Goal: Information Seeking & Learning: Find specific fact

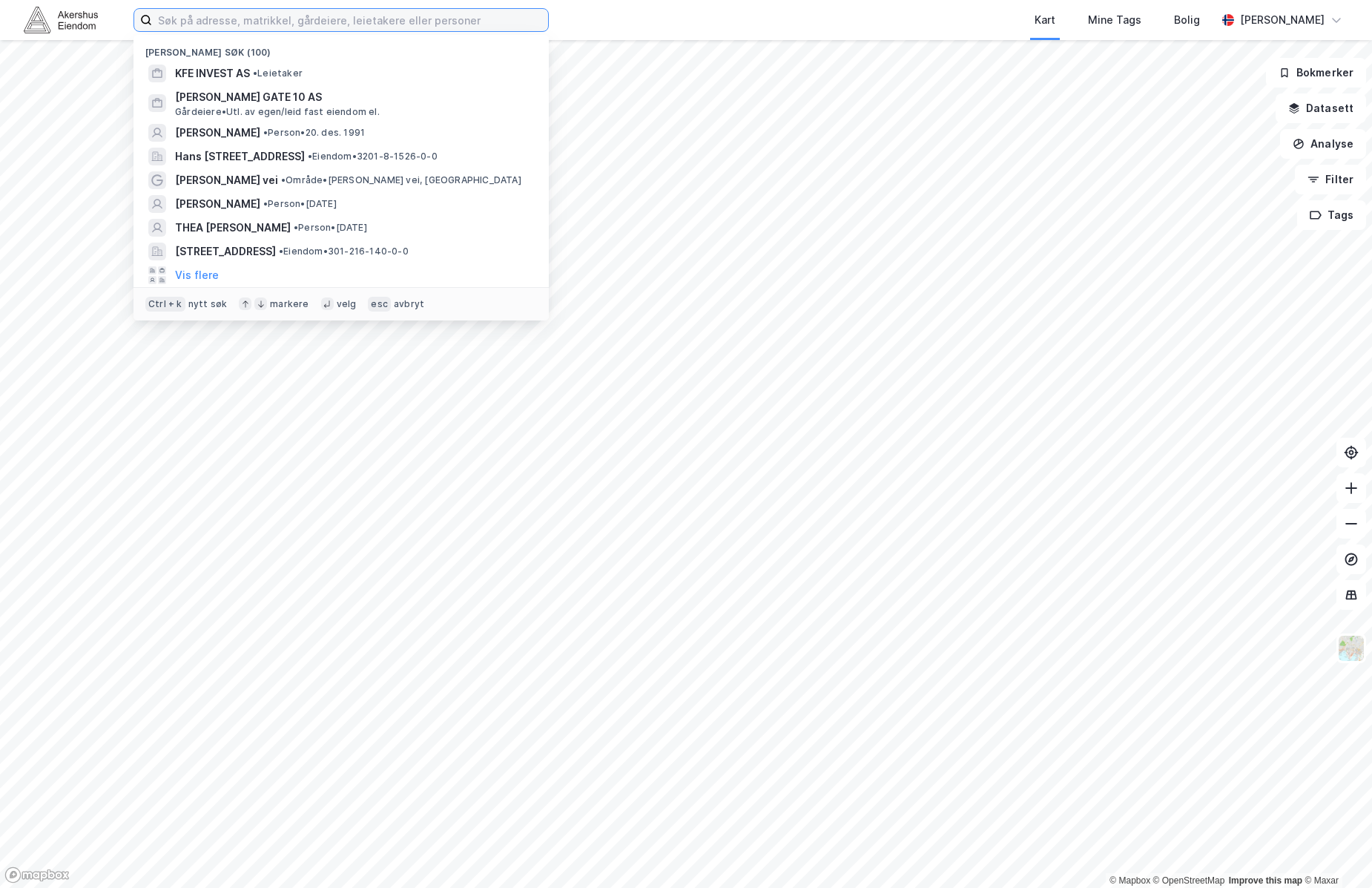
click at [286, 20] on input at bounding box center [350, 20] width 396 height 22
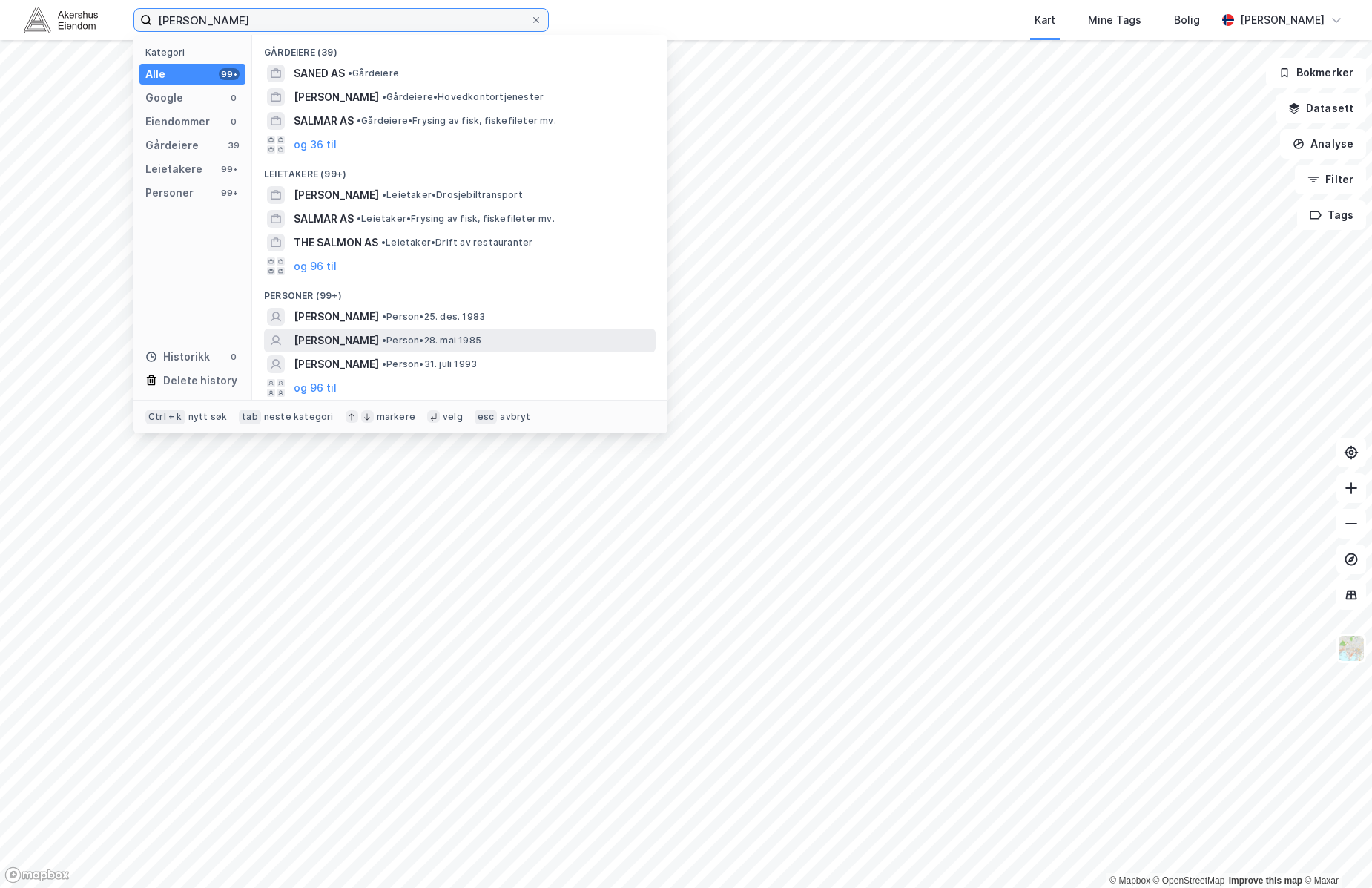
type input "[PERSON_NAME]"
click at [529, 339] on div "[PERSON_NAME] • Person • 28. mai 1985" at bounding box center [474, 341] width 359 height 18
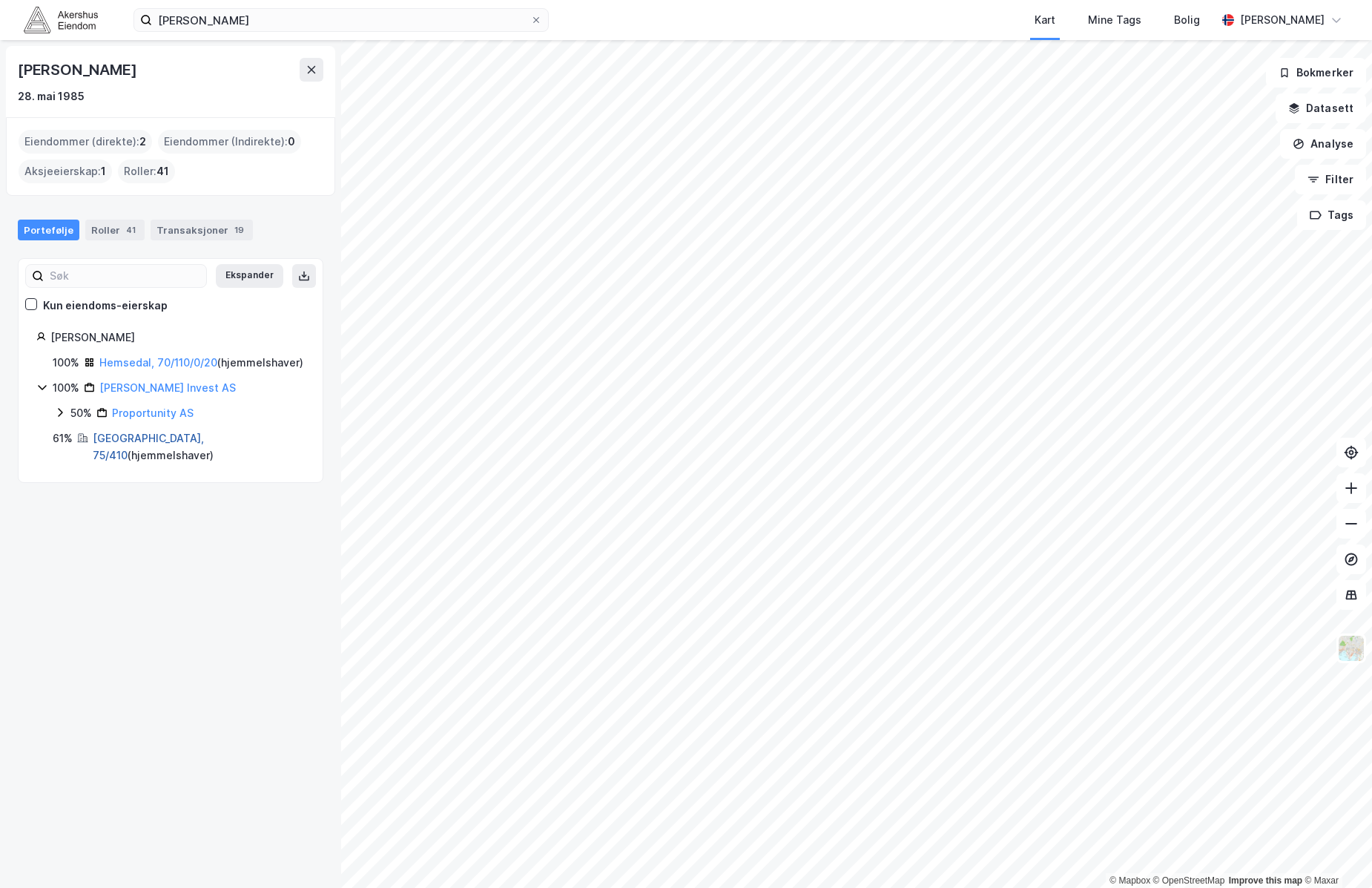
click at [140, 455] on link "[GEOGRAPHIC_DATA], 75/410" at bounding box center [148, 446] width 111 height 30
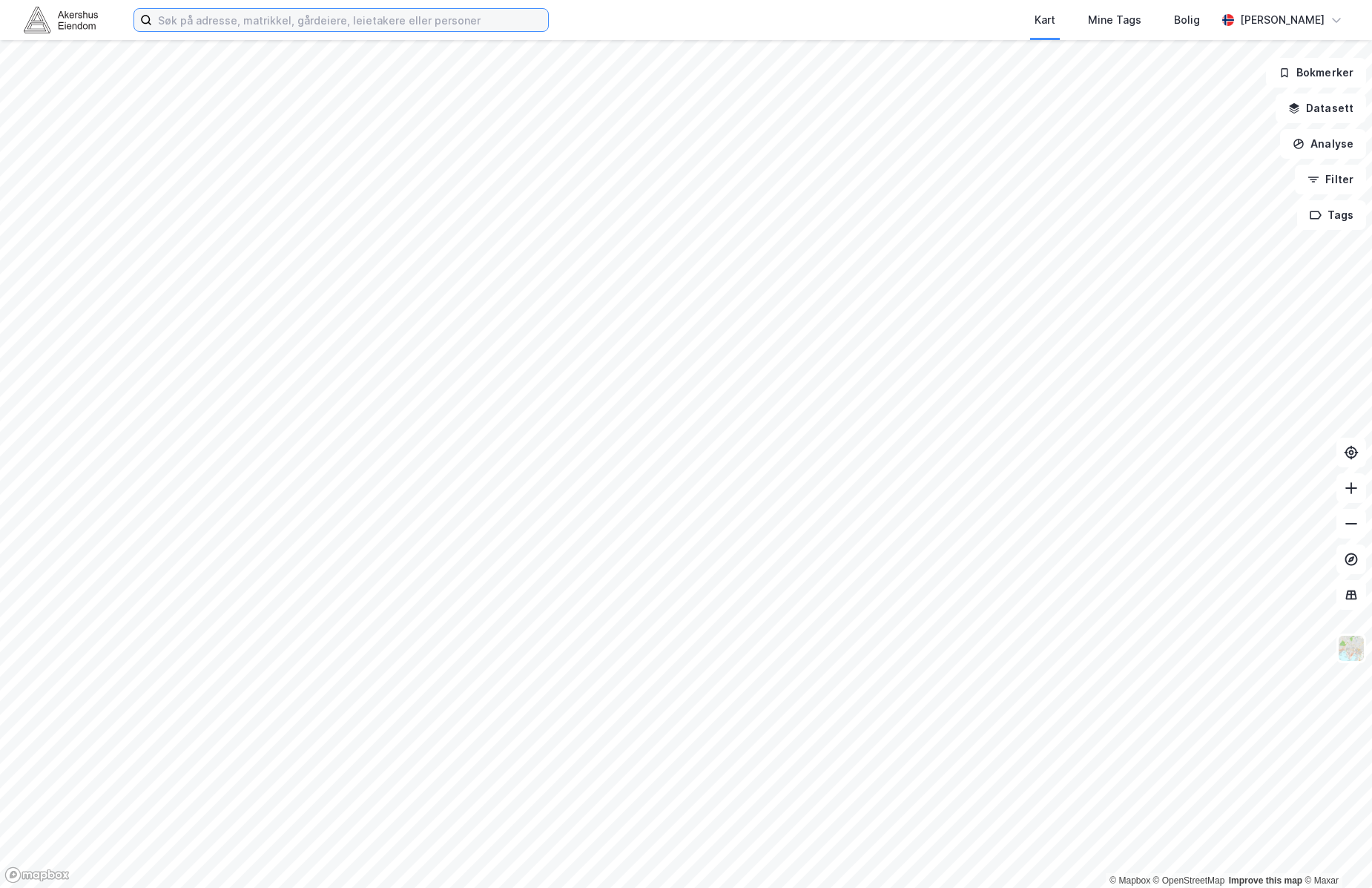
click at [375, 19] on input at bounding box center [350, 20] width 396 height 22
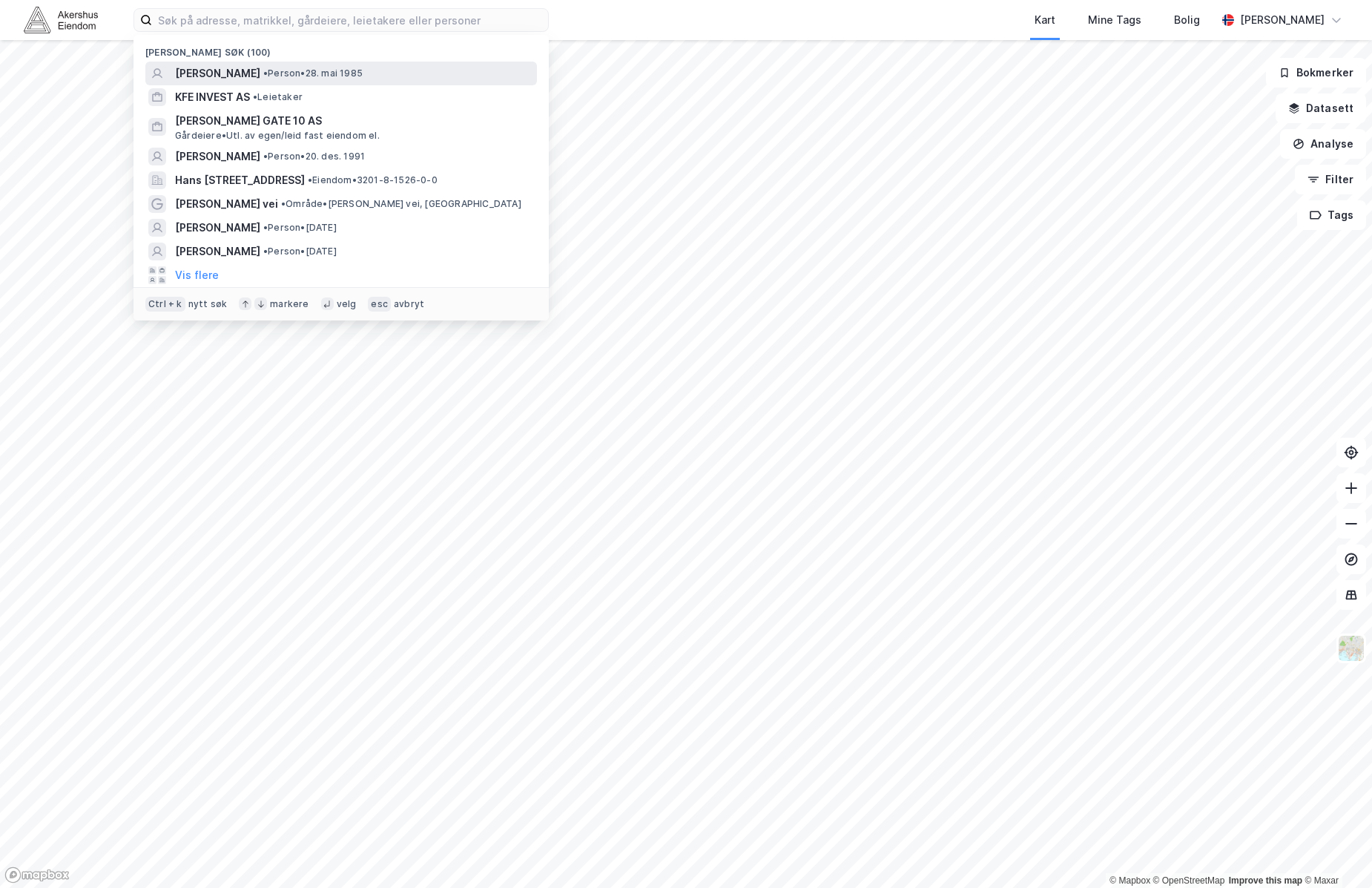
click at [239, 68] on span "[PERSON_NAME]" at bounding box center [218, 74] width 85 height 18
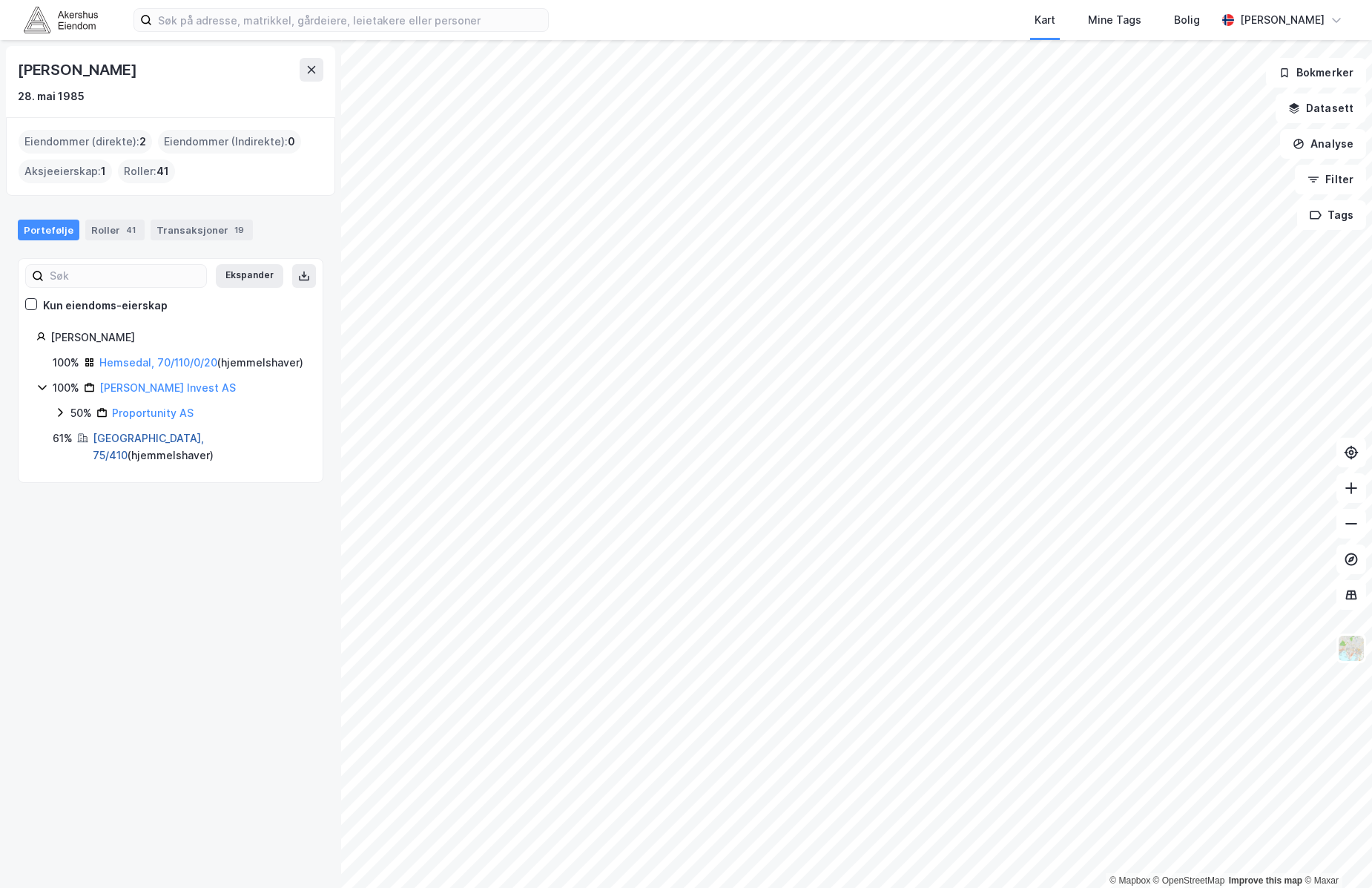
click at [139, 456] on link "[GEOGRAPHIC_DATA], 75/410" at bounding box center [148, 446] width 111 height 30
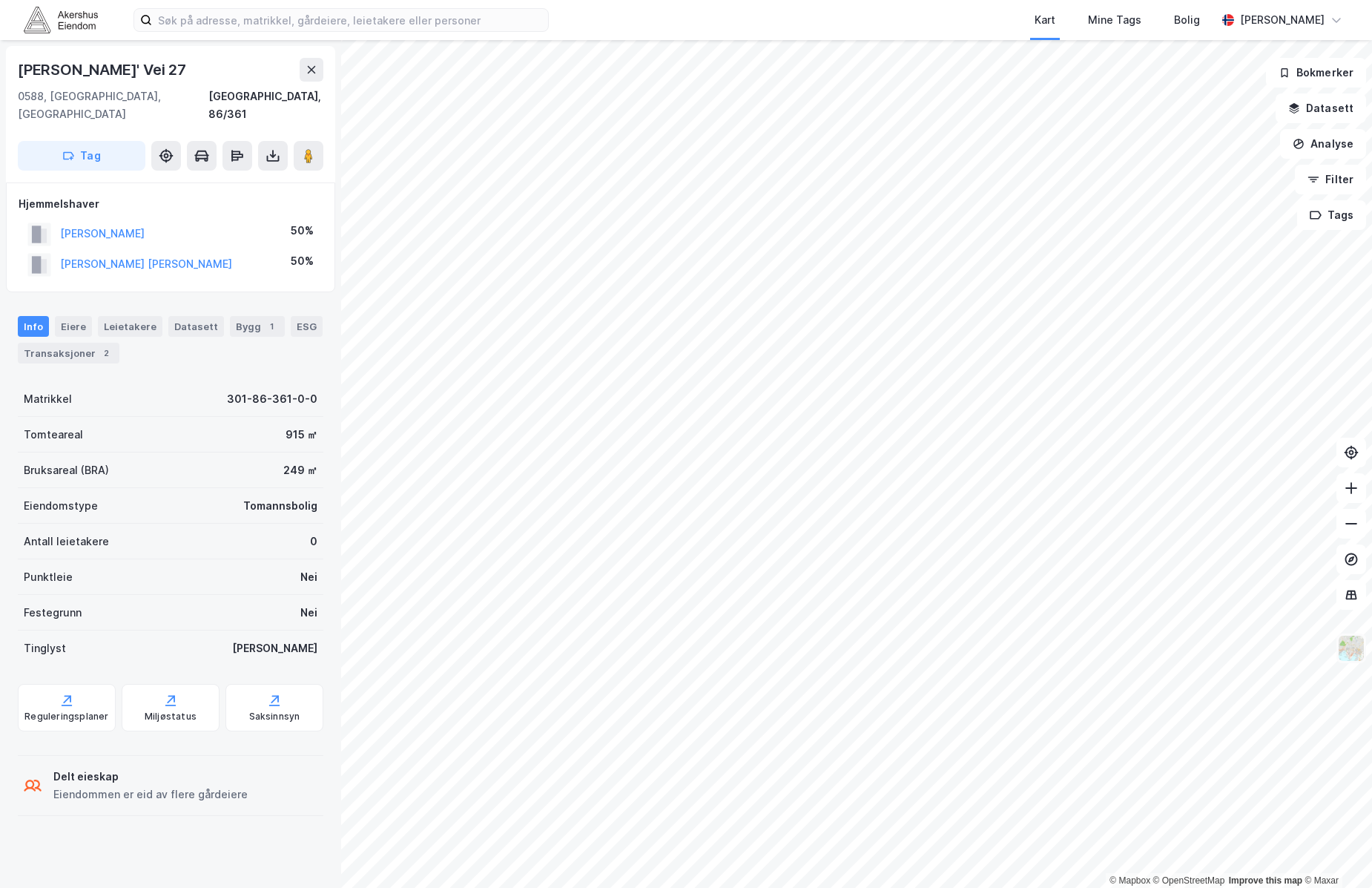
click at [1352, 648] on img at bounding box center [1351, 648] width 28 height 28
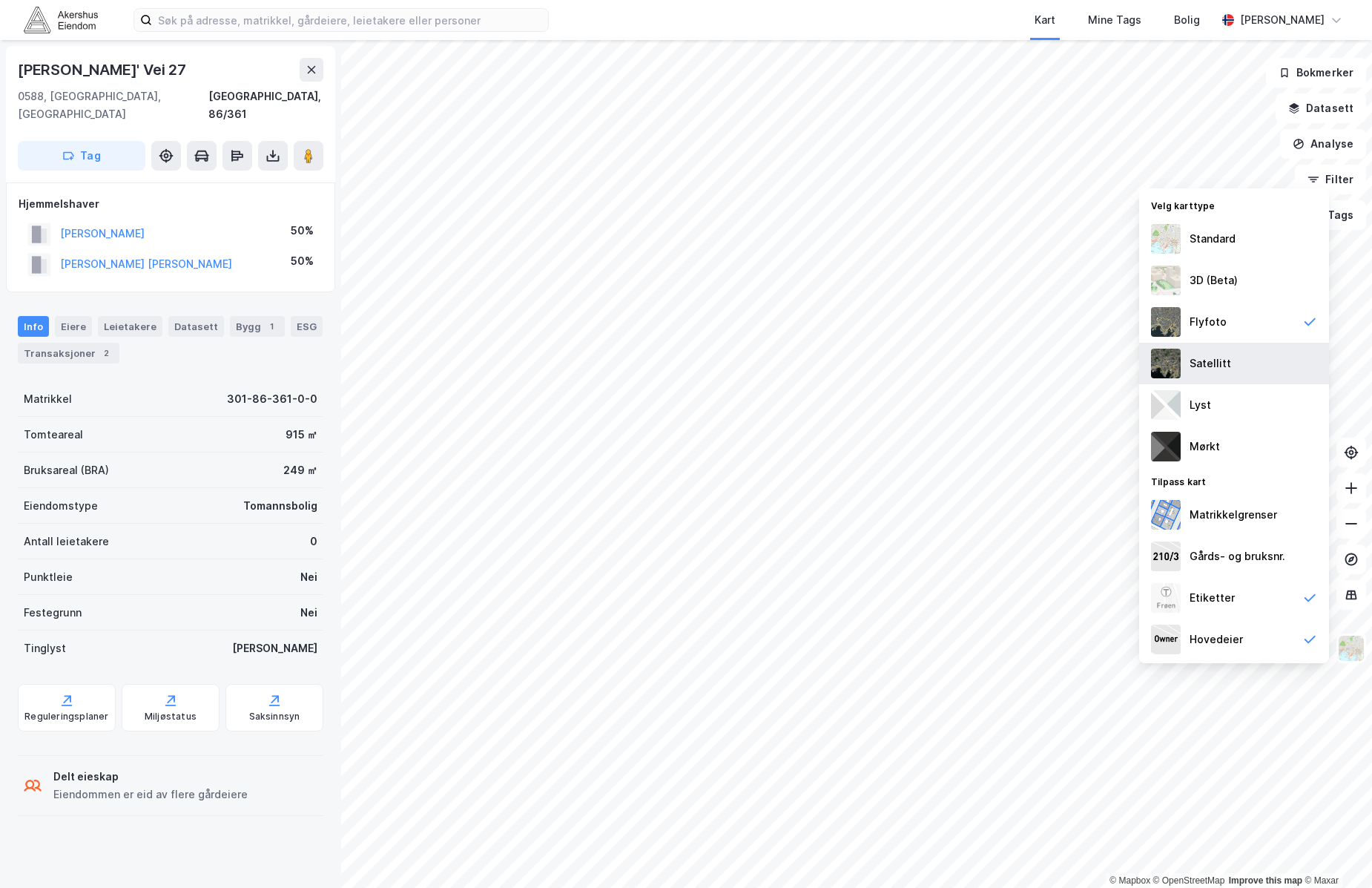
click at [1235, 368] on div "Satellitt" at bounding box center [1234, 364] width 190 height 42
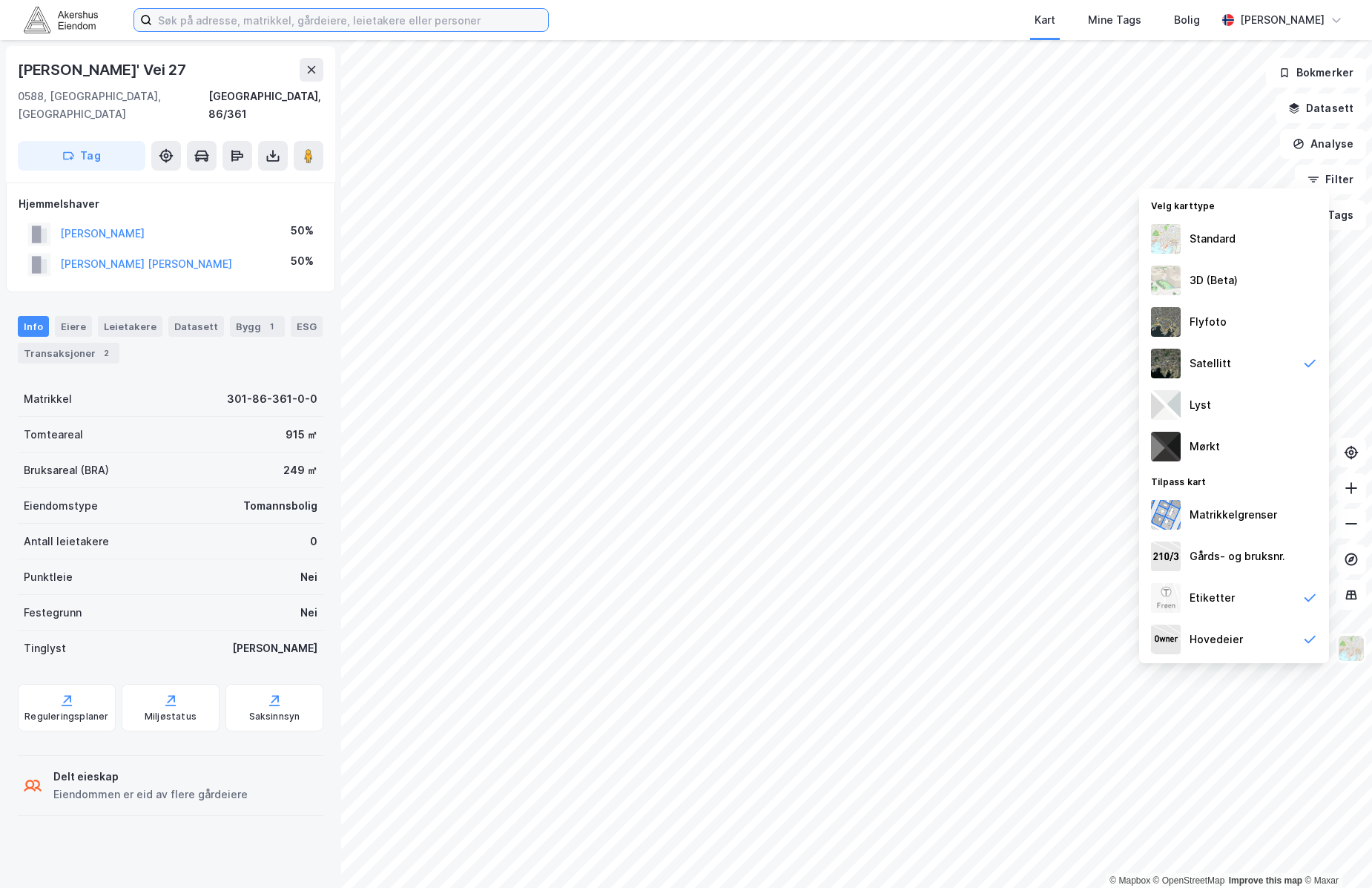
drag, startPoint x: 339, startPoint y: 27, endPoint x: 312, endPoint y: 33, distance: 27.7
click at [339, 27] on input at bounding box center [350, 20] width 396 height 22
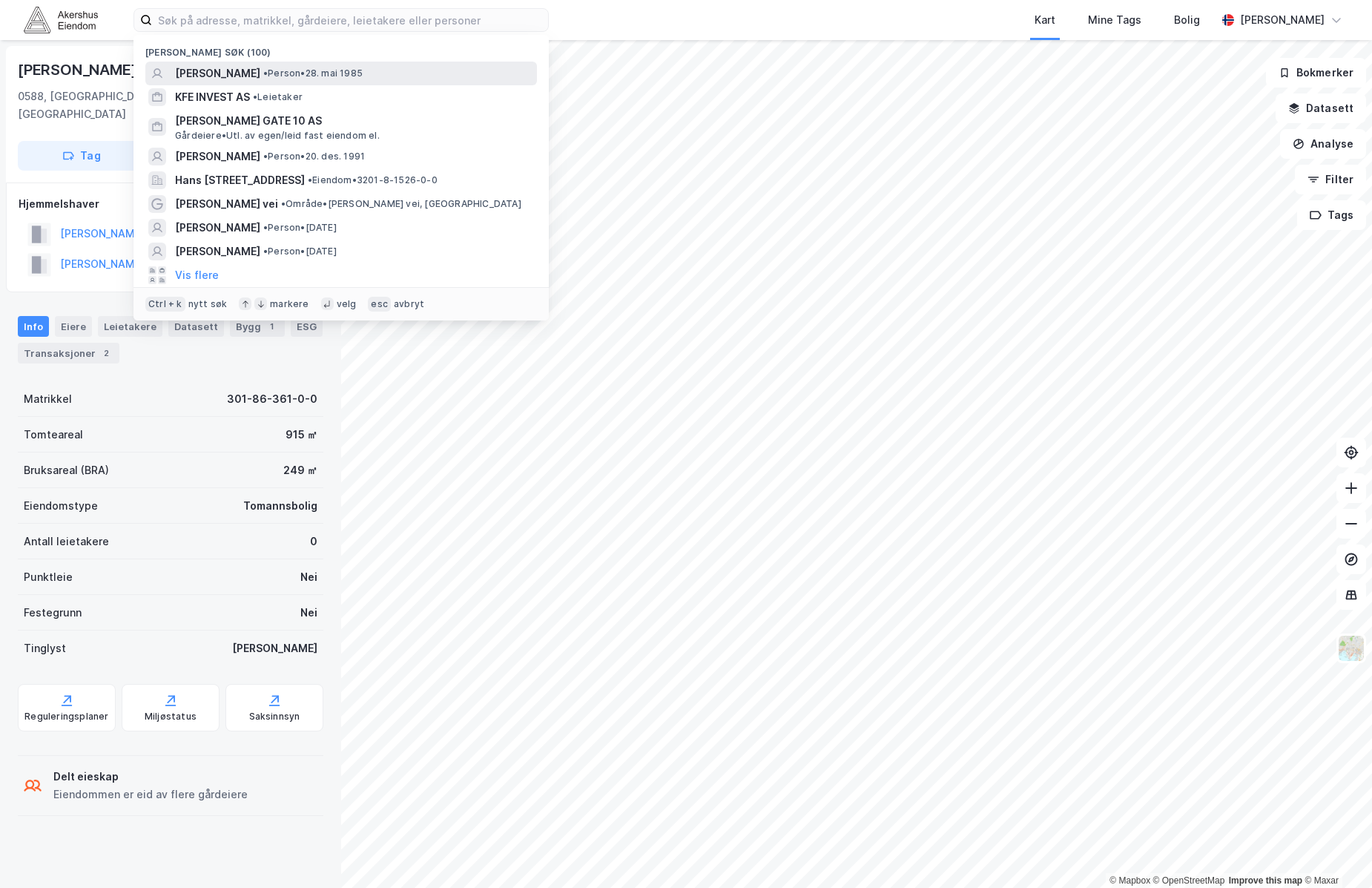
click at [264, 71] on span "•" at bounding box center [266, 73] width 4 height 11
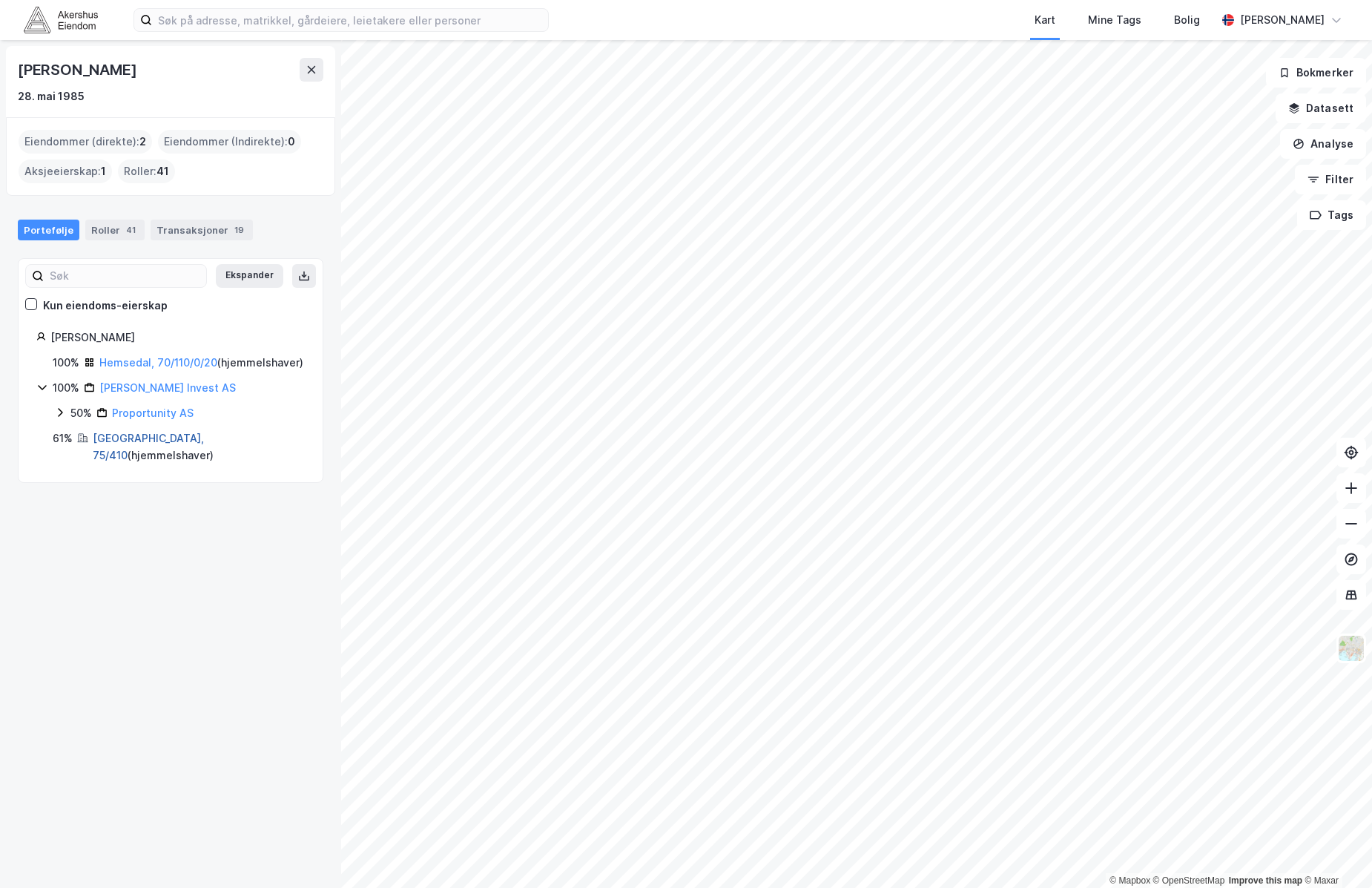
click at [108, 454] on link "[GEOGRAPHIC_DATA], 75/410" at bounding box center [148, 446] width 111 height 30
